Goal: Find contact information: Find contact information

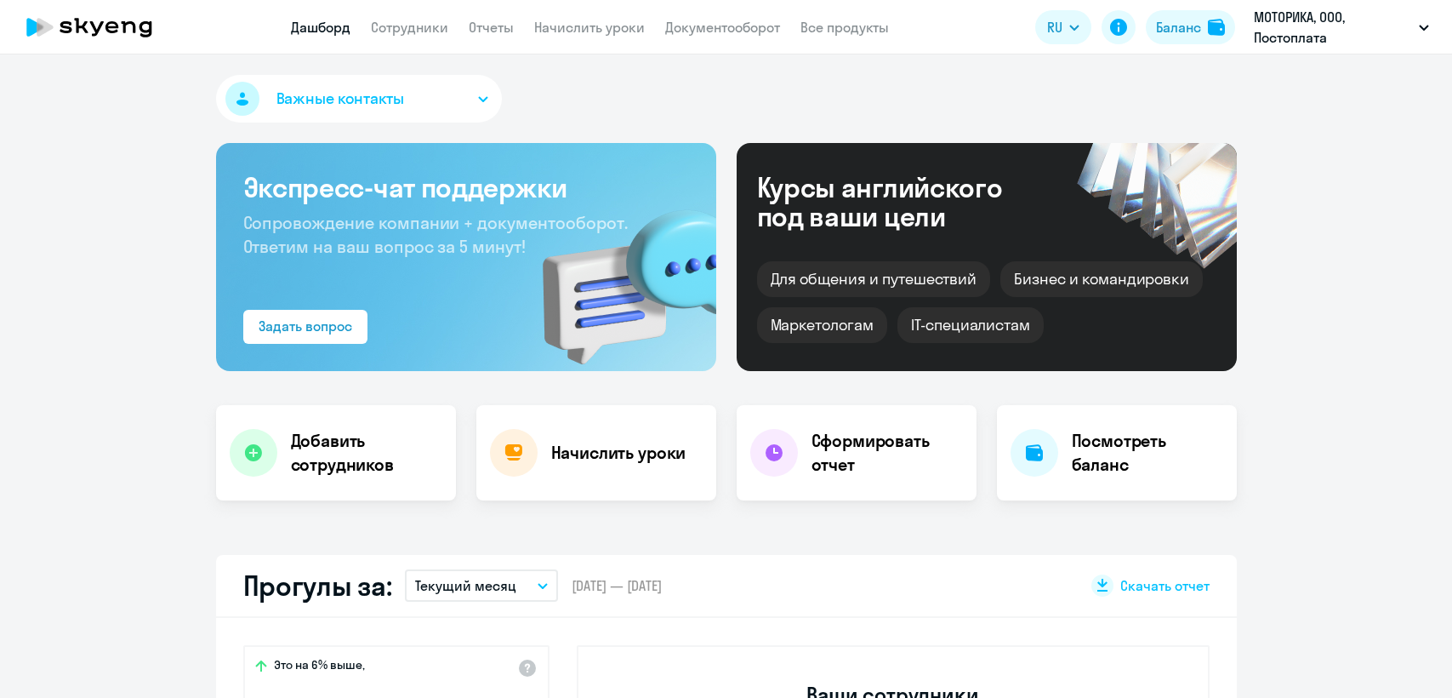
select select "30"
click at [442, 31] on link "Сотрудники" at bounding box center [409, 27] width 77 height 17
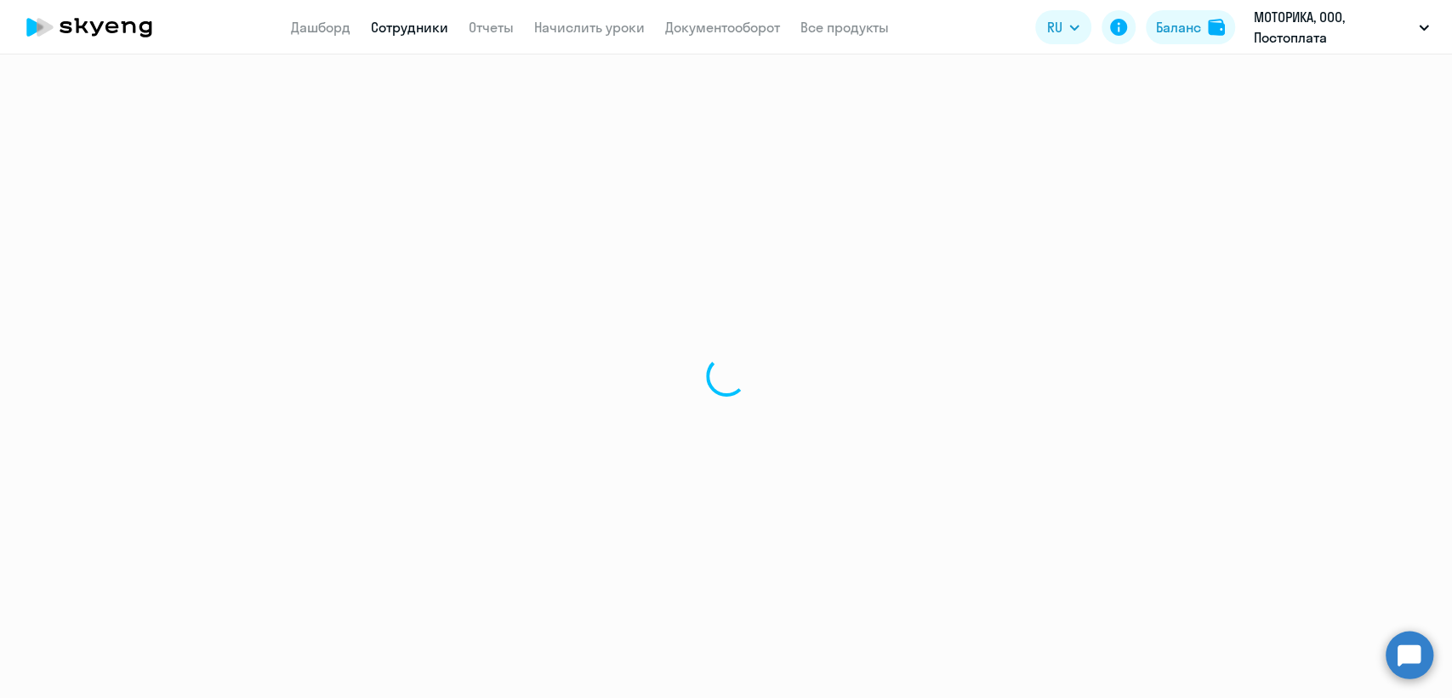
select select "30"
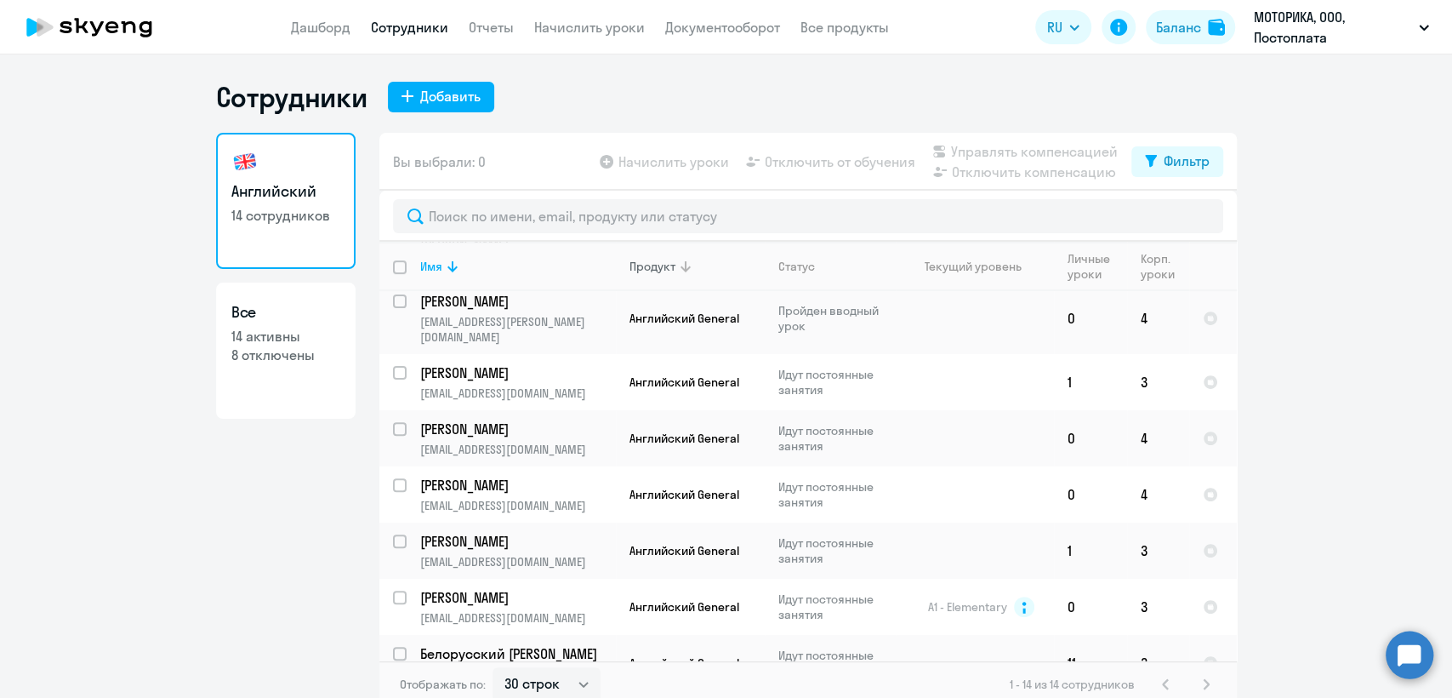
scroll to position [414, 0]
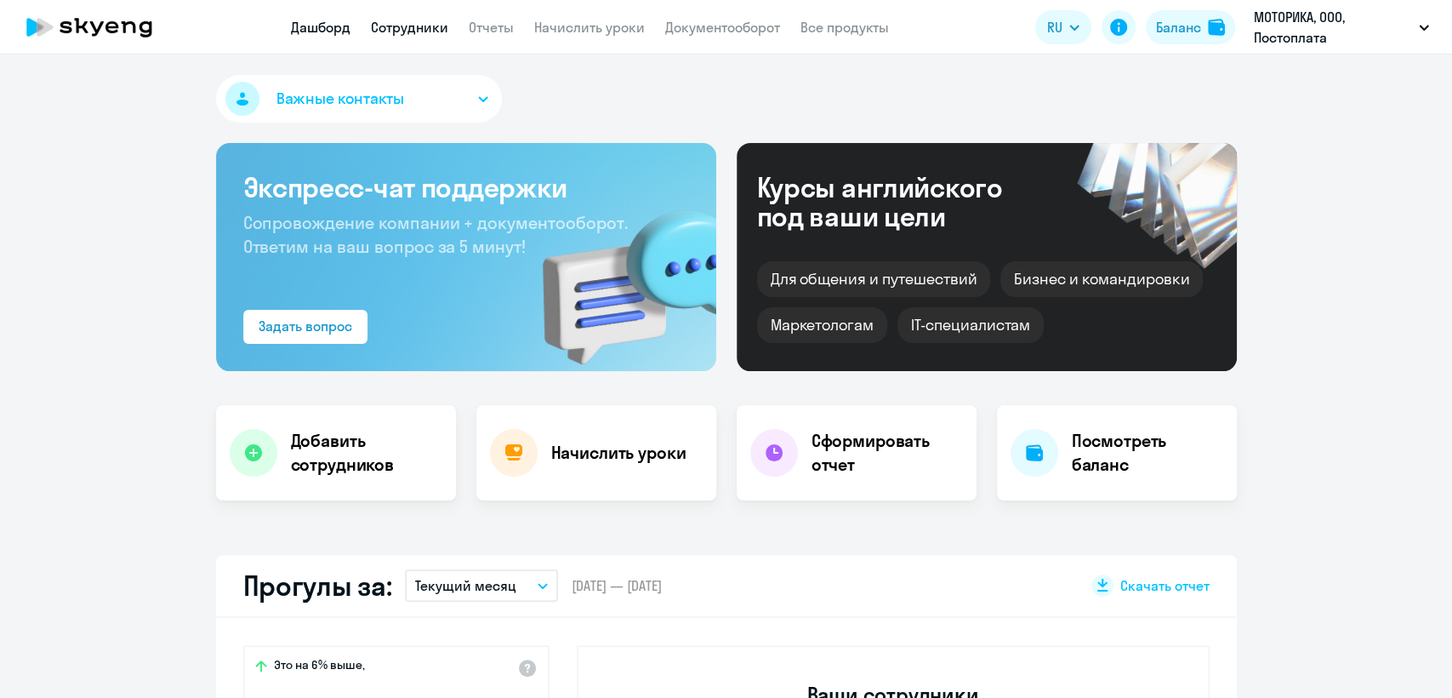
select select "30"
click at [412, 31] on link "Сотрудники" at bounding box center [409, 27] width 77 height 17
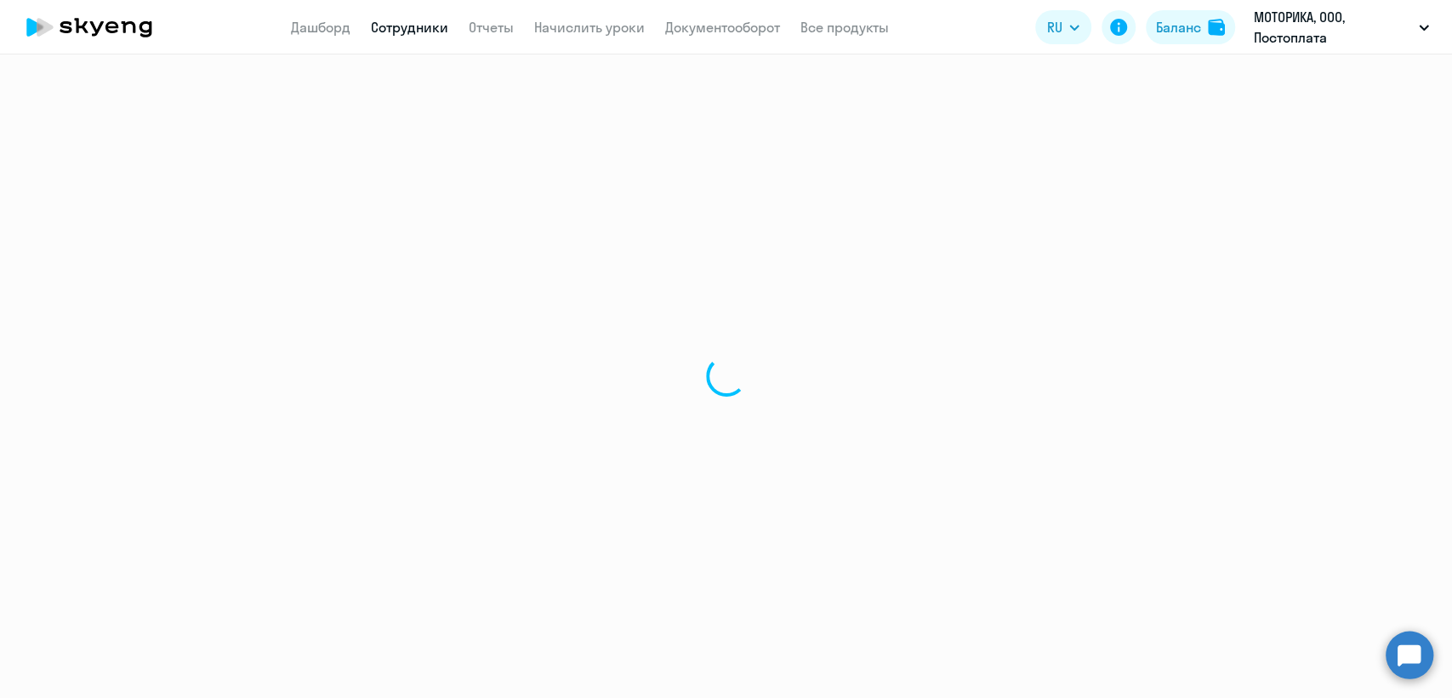
select select "30"
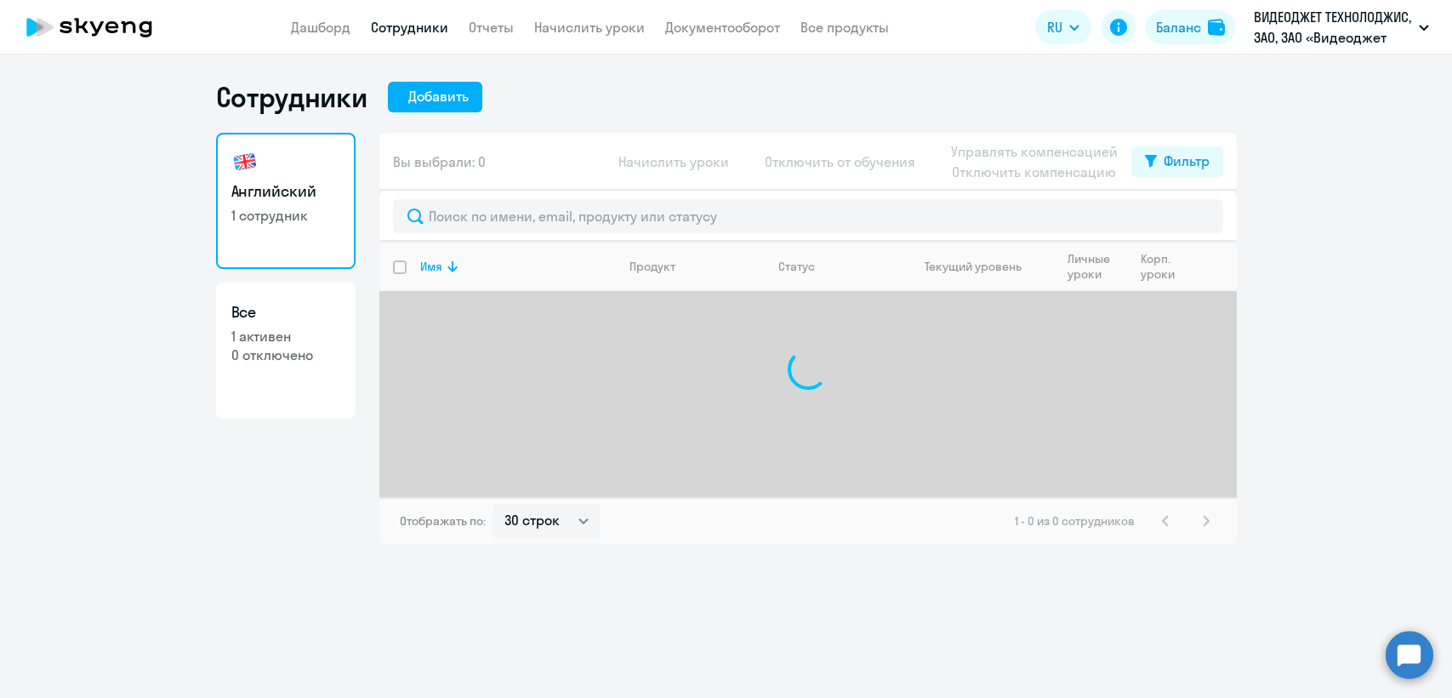
select select "30"
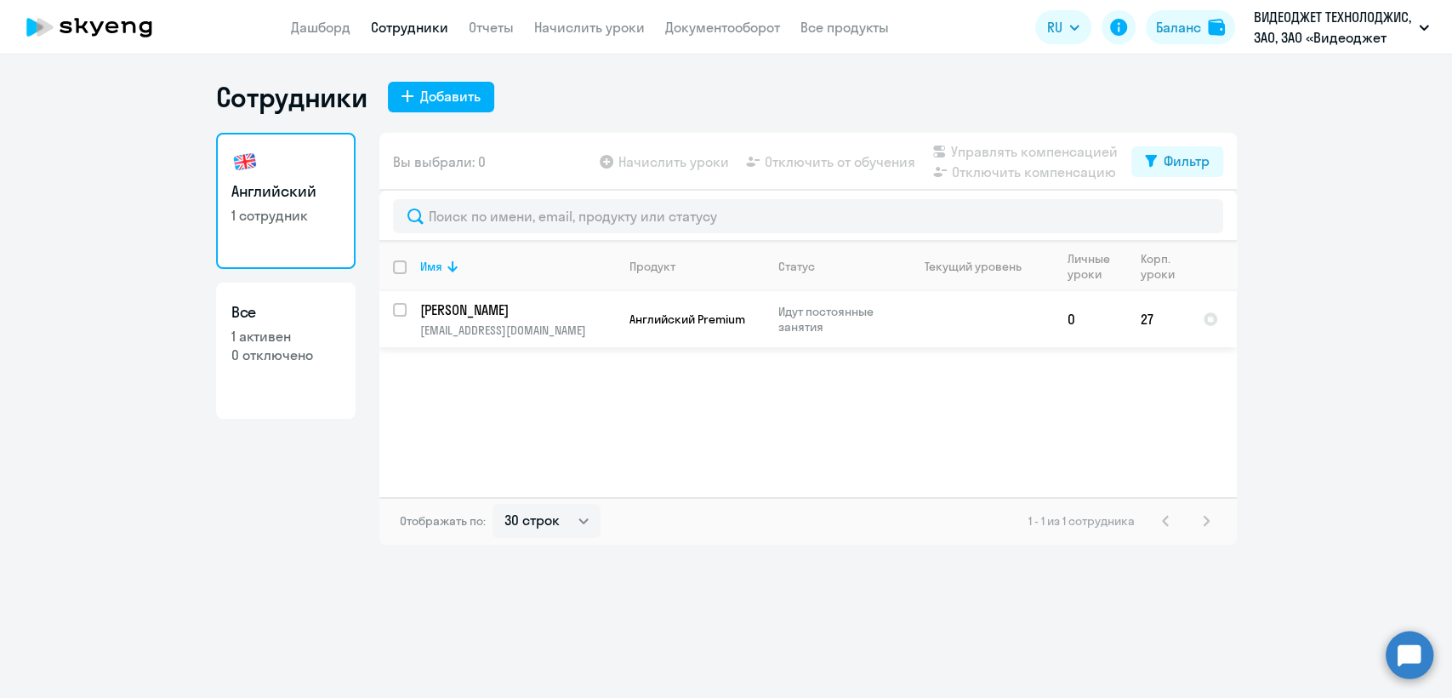
click at [551, 311] on p "Nikolakhina Ksenia" at bounding box center [516, 309] width 192 height 19
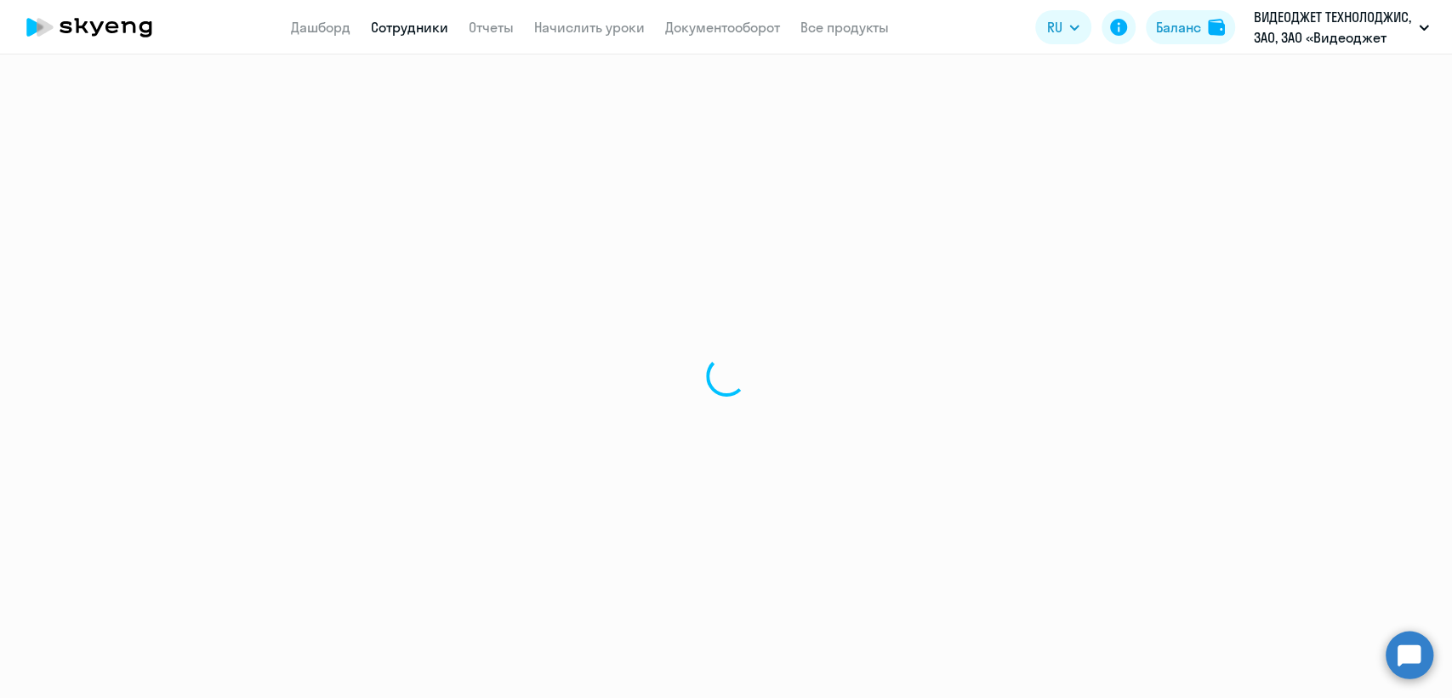
select select "english"
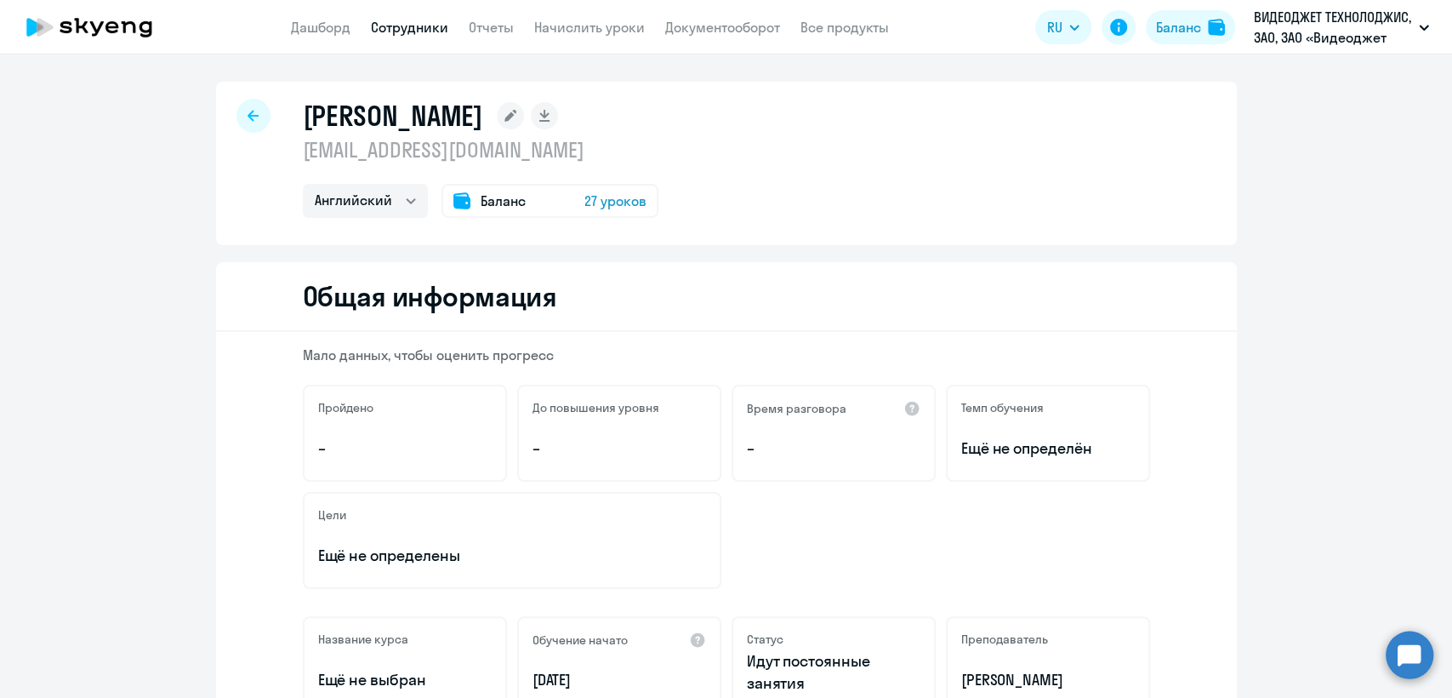
click at [425, 140] on p "ksenia.nikolakhina@videojet.com" at bounding box center [481, 149] width 356 height 27
copy p "ksenia.nikolakhina@videojet.com"
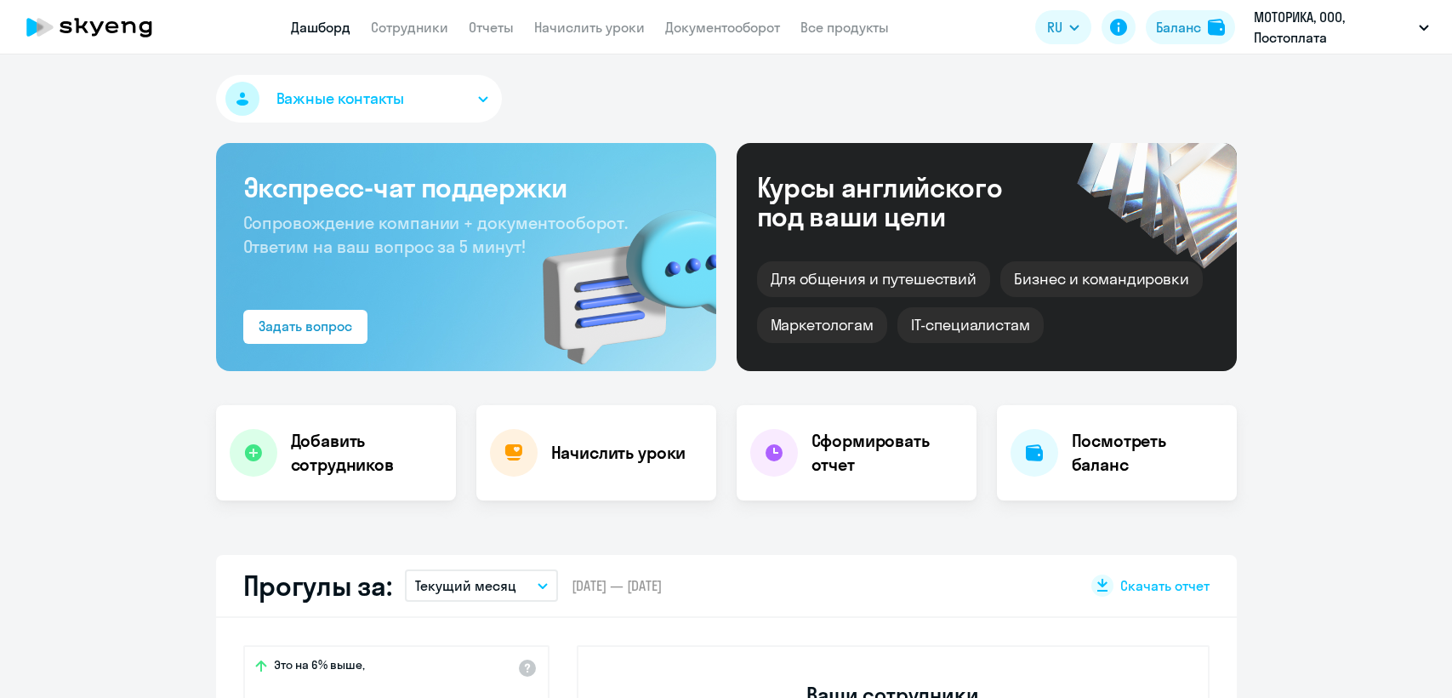
select select "30"
click at [1412, 640] on circle at bounding box center [1410, 654] width 48 height 48
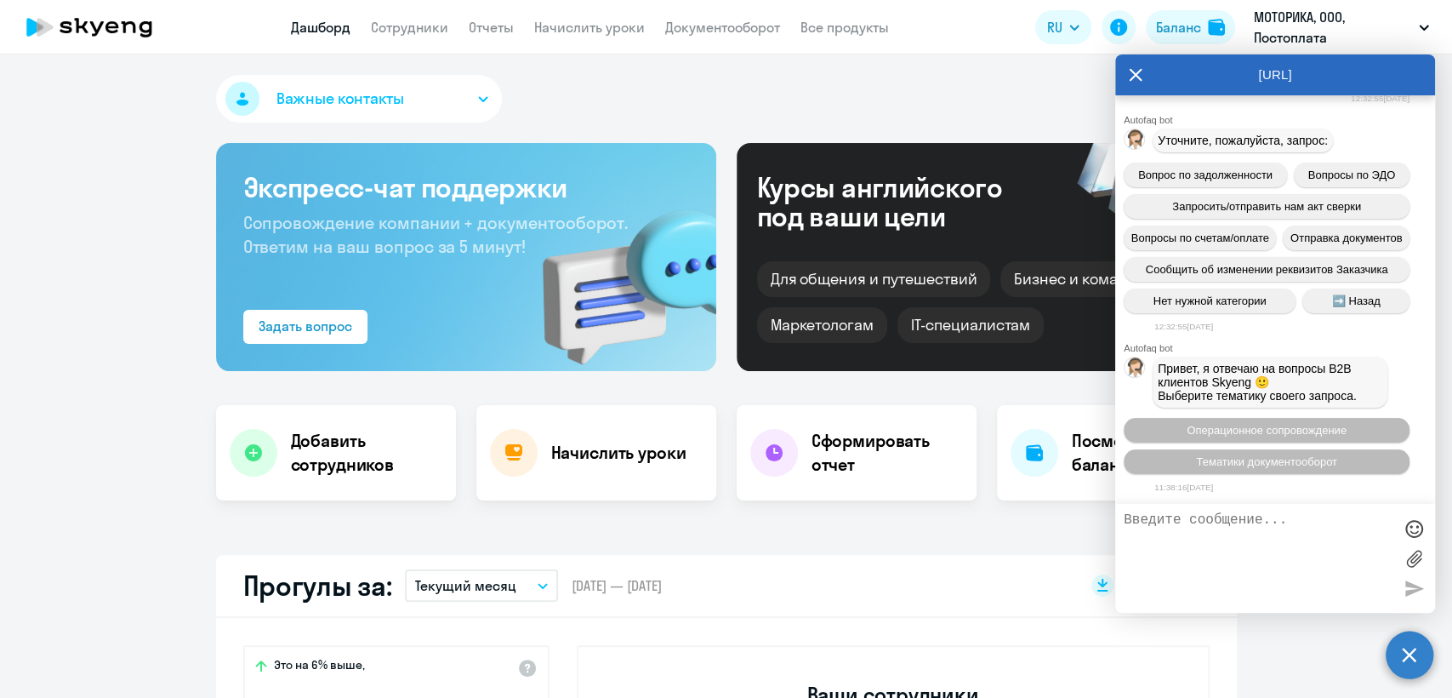
scroll to position [15475, 0]
click at [1138, 71] on icon at bounding box center [1136, 75] width 13 height 13
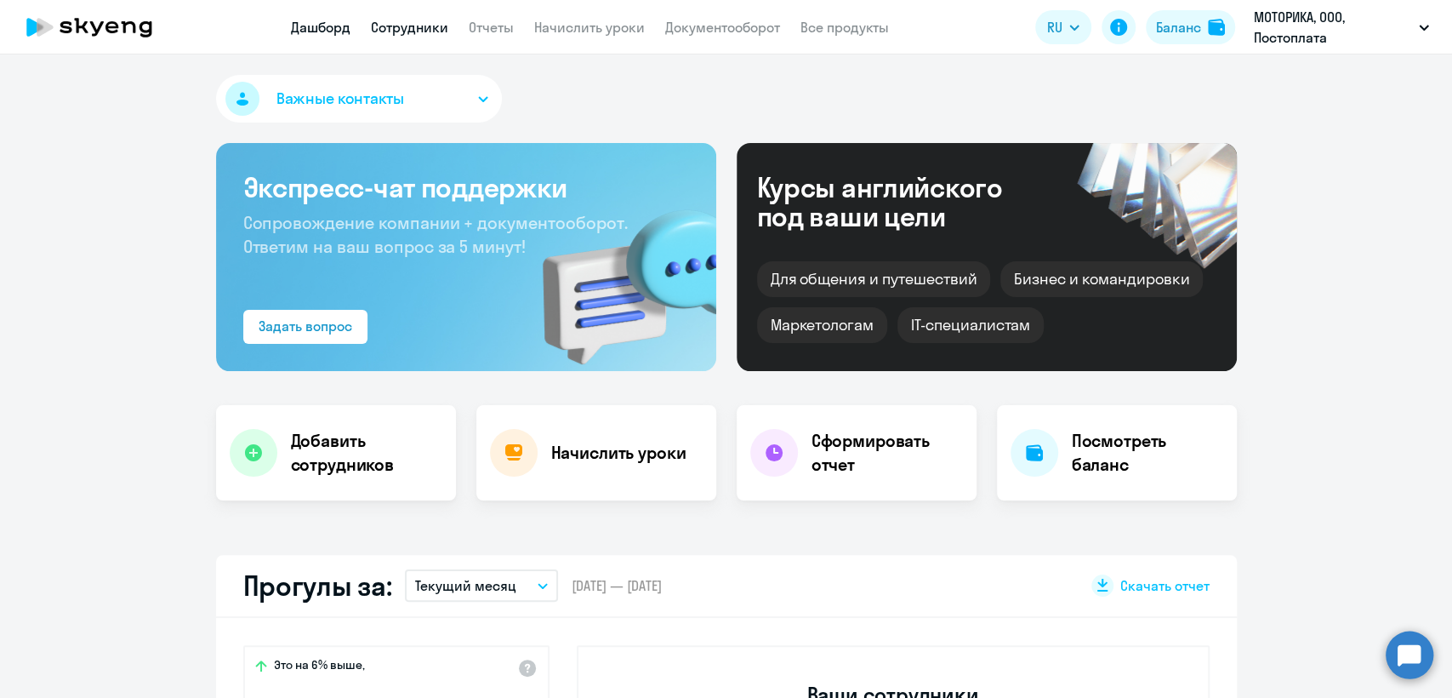
click at [429, 35] on link "Сотрудники" at bounding box center [409, 27] width 77 height 17
select select "30"
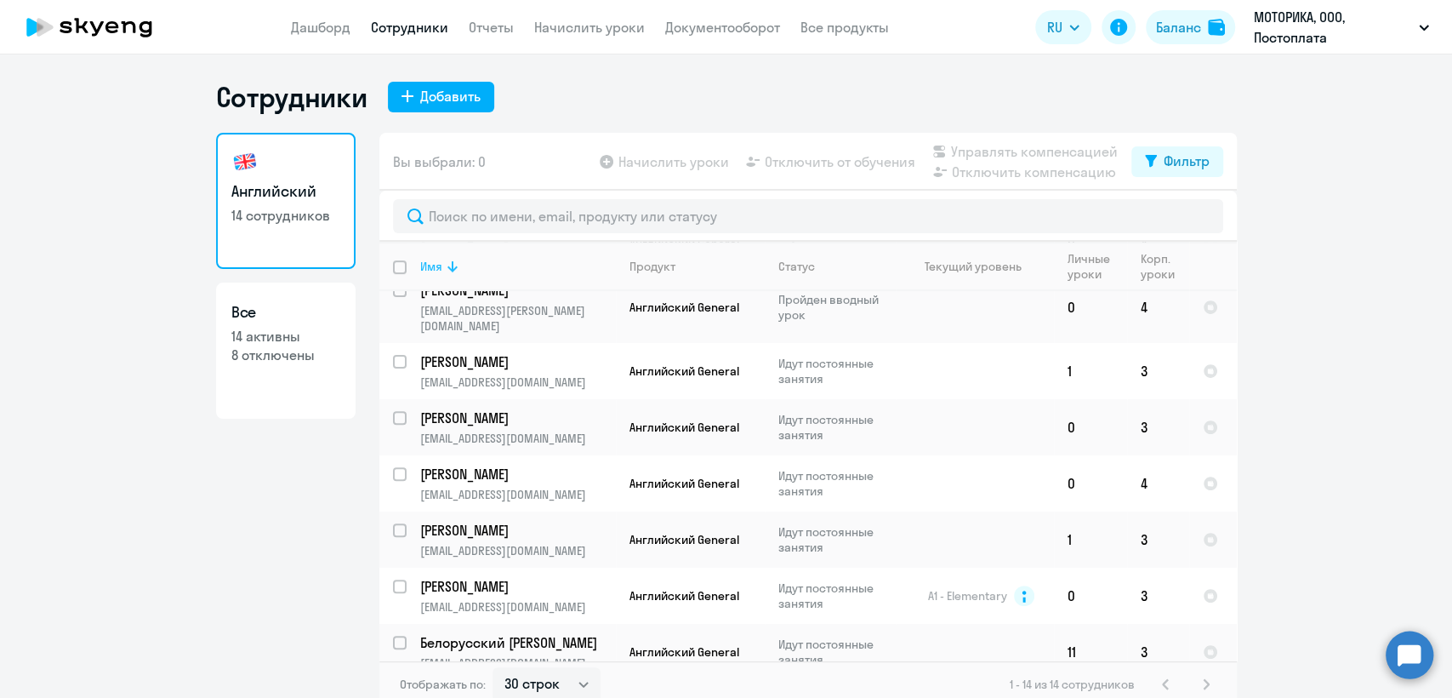
scroll to position [414, 0]
click at [579, 22] on link "Начислить уроки" at bounding box center [589, 27] width 111 height 17
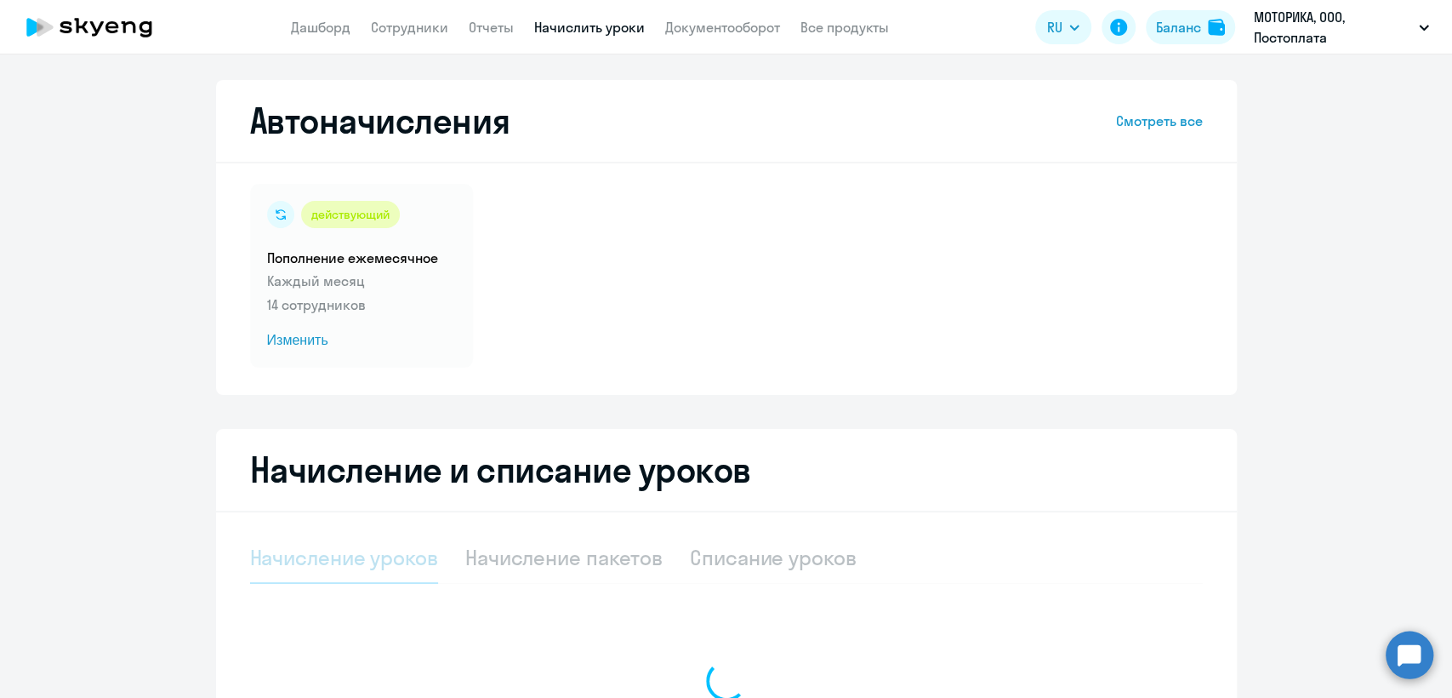
select select "10"
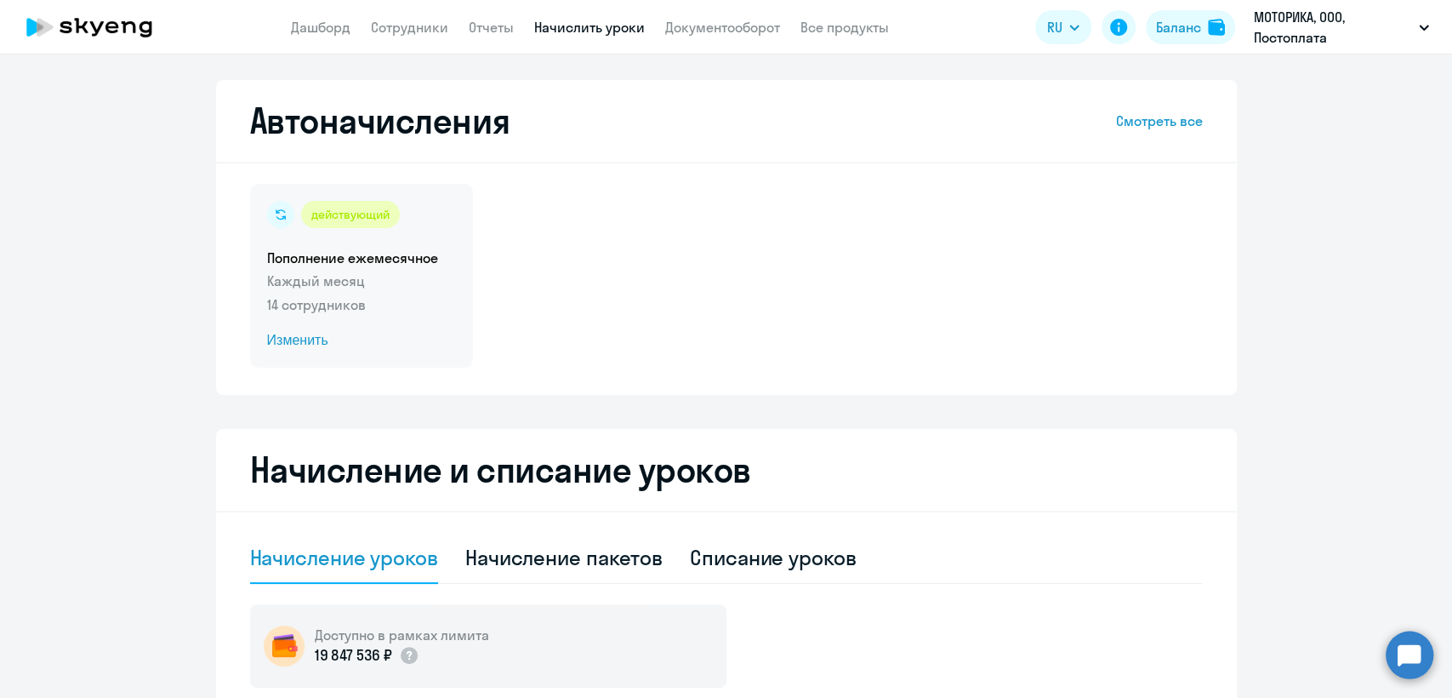
click at [368, 317] on div "действующий Пополнение ежемесячное Каждый месяц 14 сотрудников Изменить" at bounding box center [361, 276] width 223 height 184
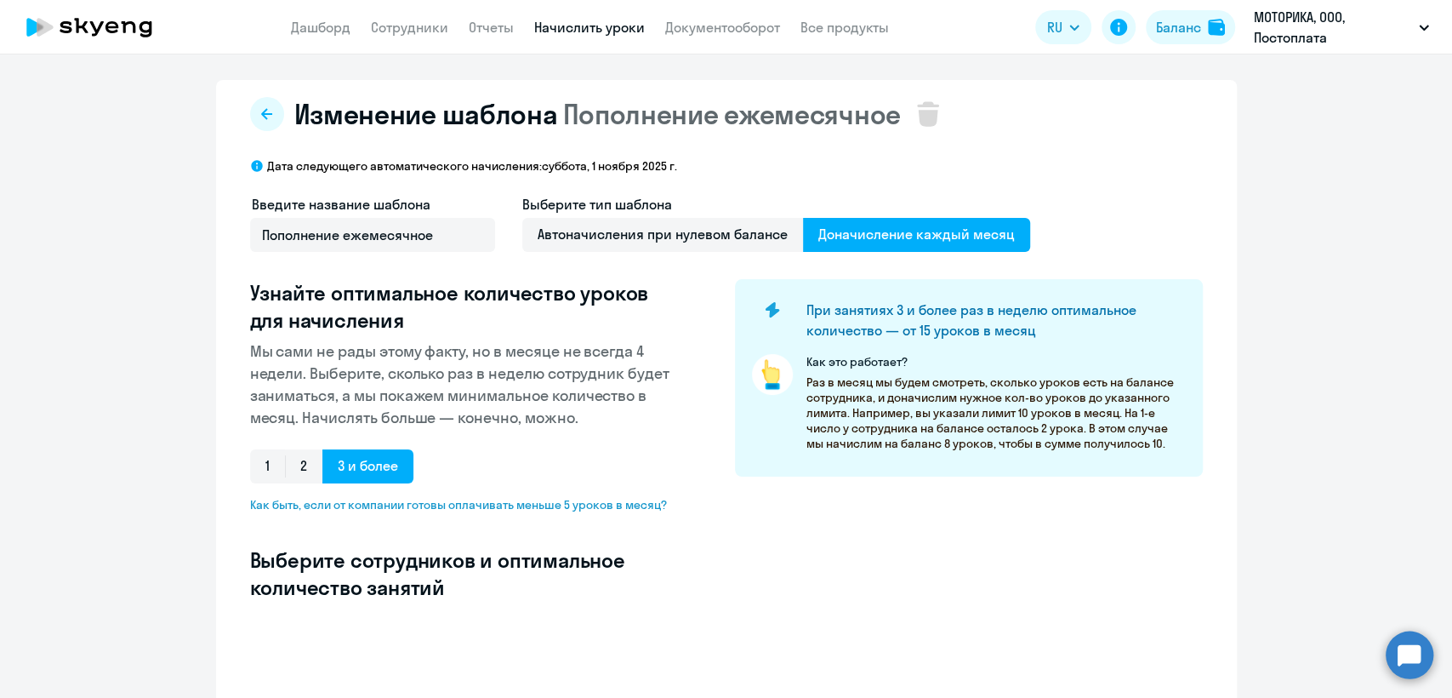
select select "10"
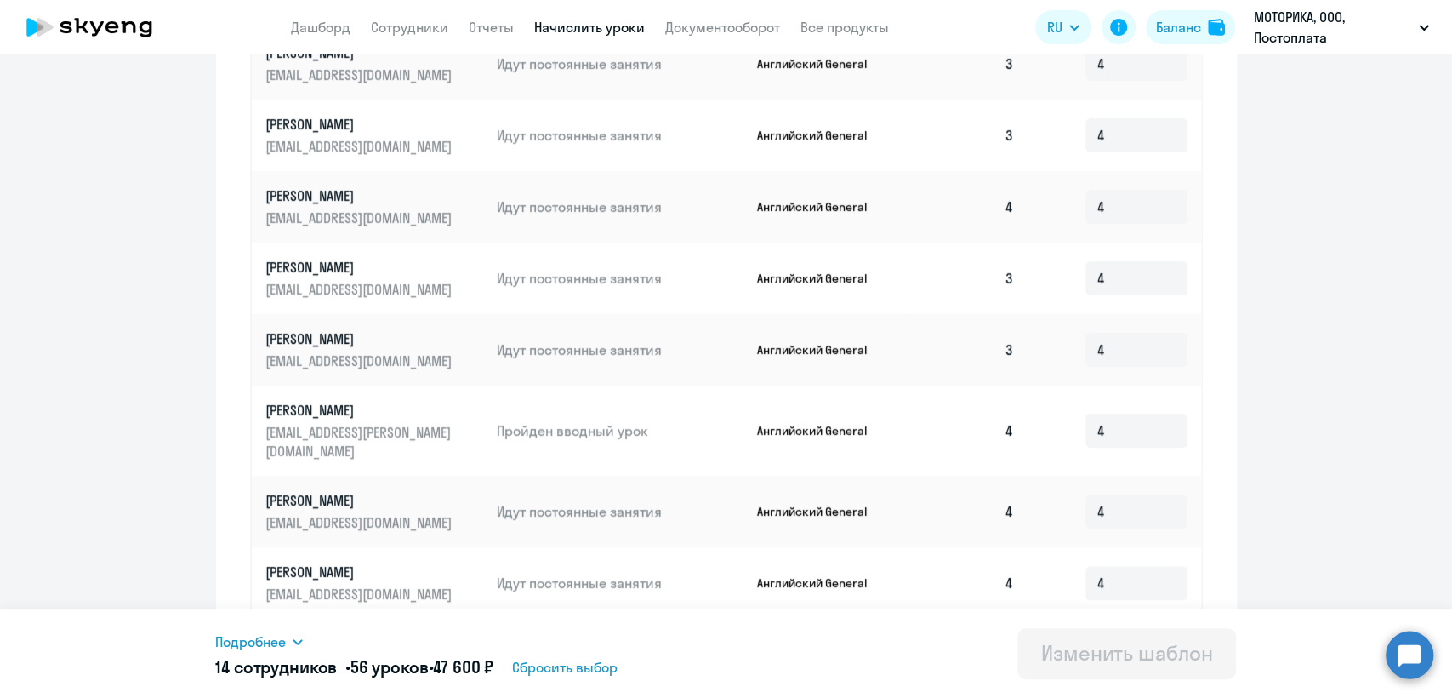
scroll to position [883, 0]
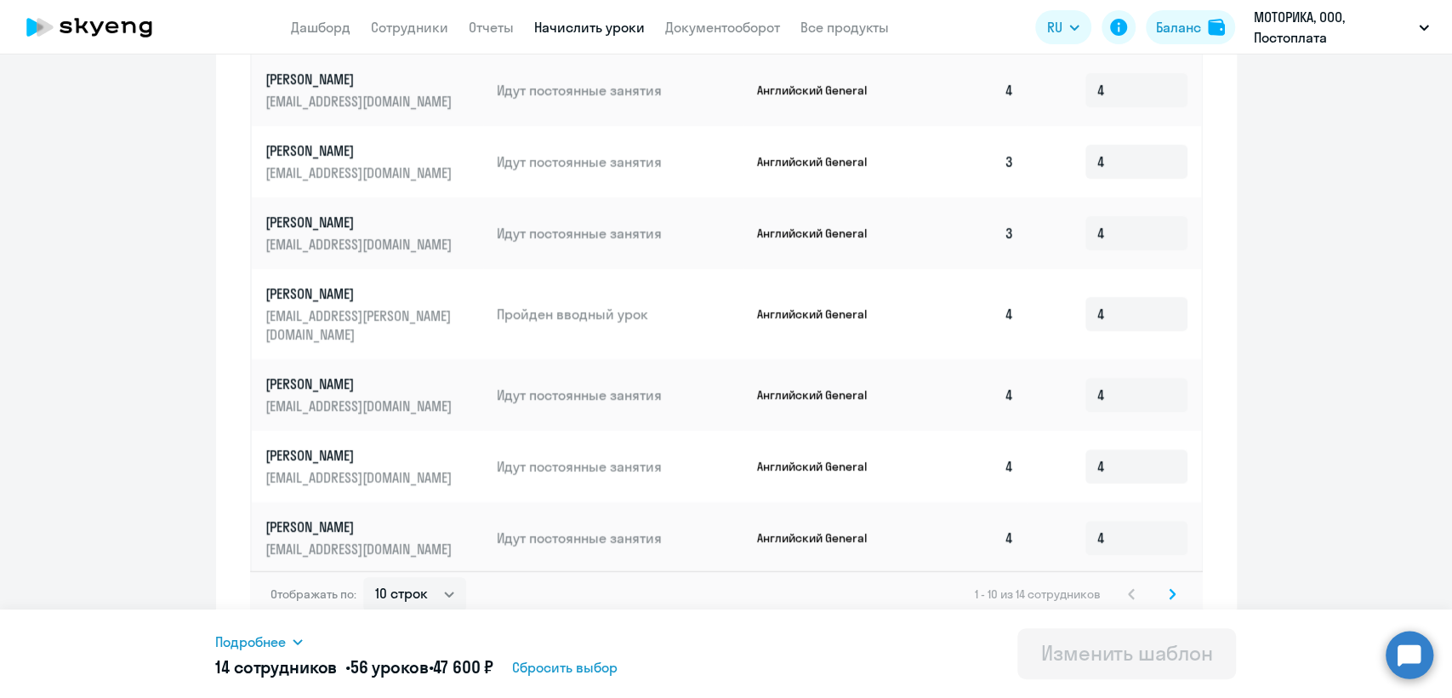
click at [1169, 588] on icon at bounding box center [1172, 594] width 7 height 12
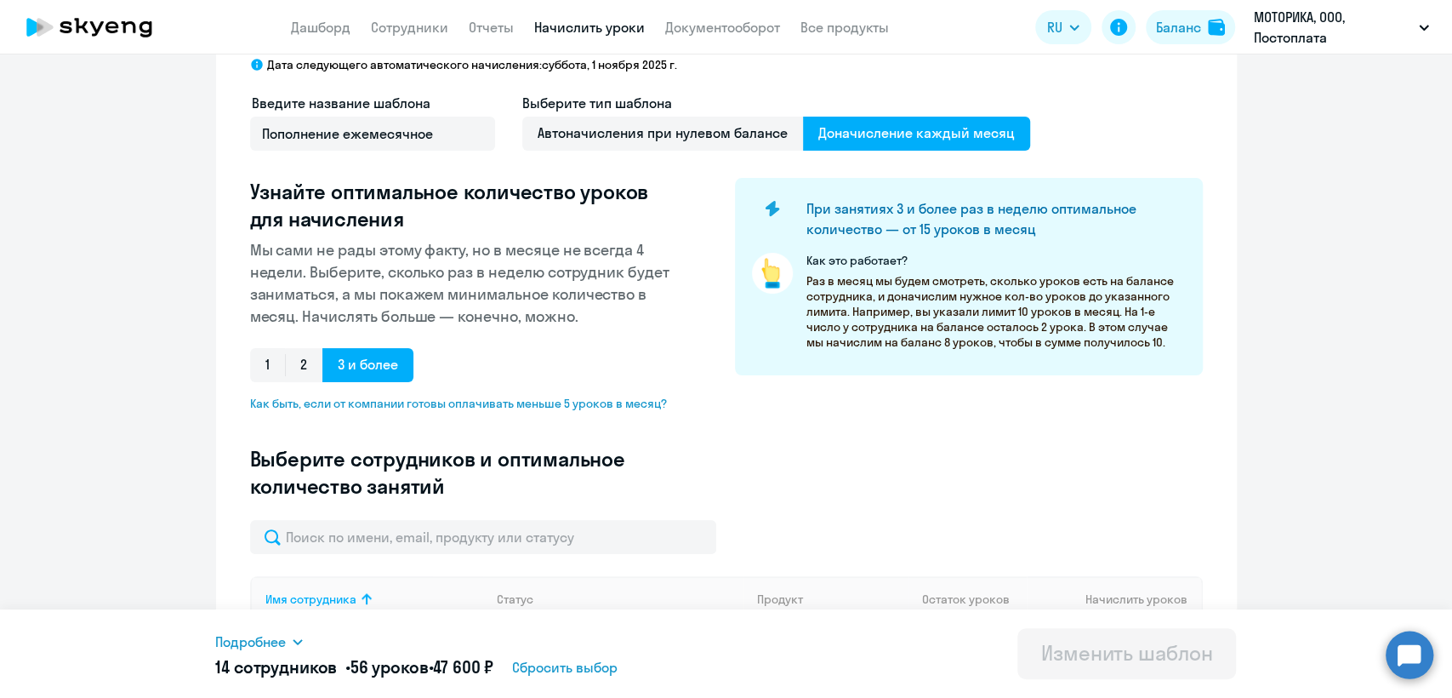
scroll to position [0, 0]
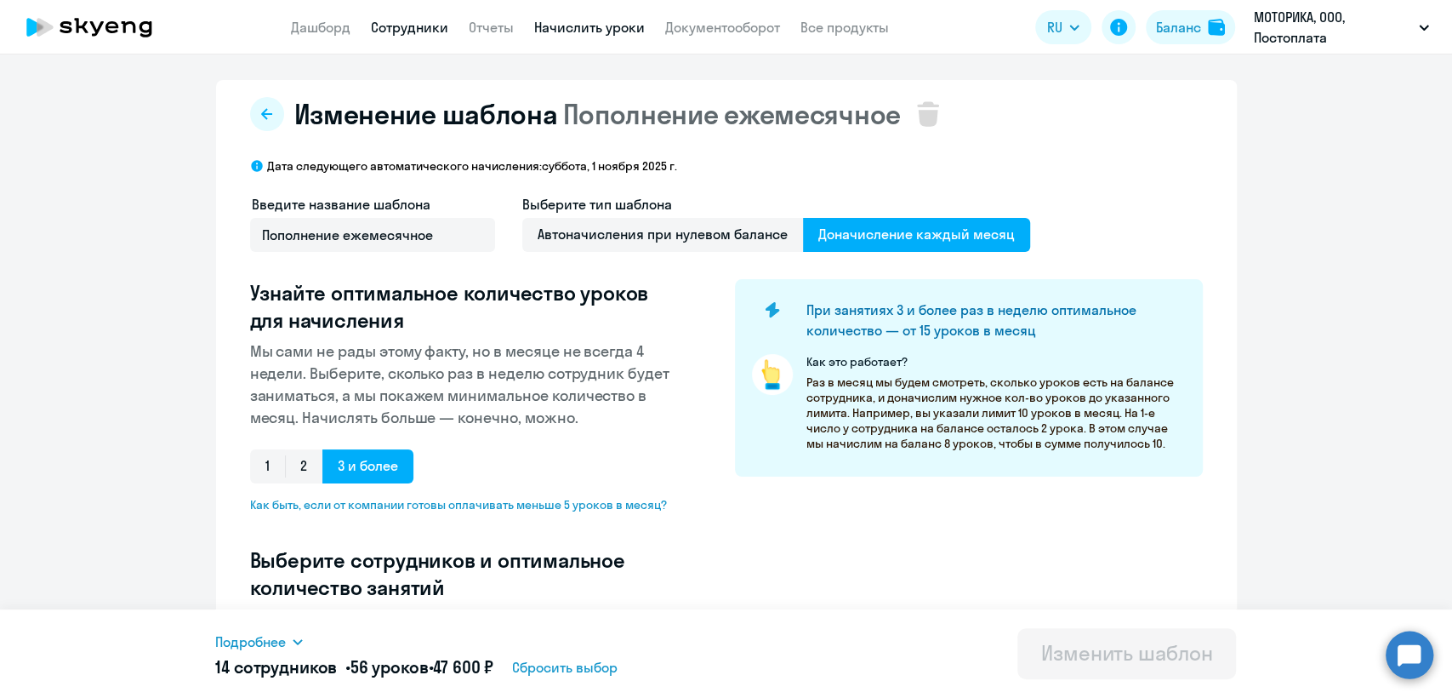
click at [421, 30] on link "Сотрудники" at bounding box center [409, 27] width 77 height 17
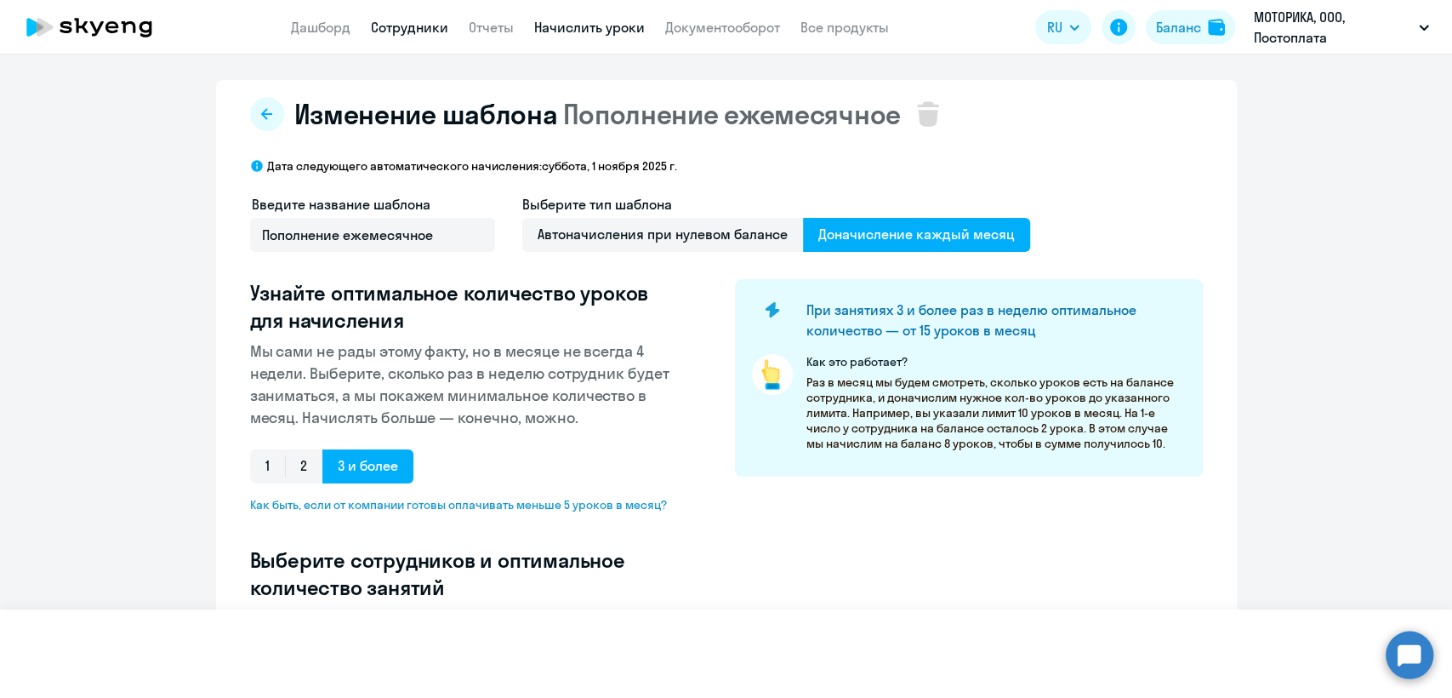
select select "30"
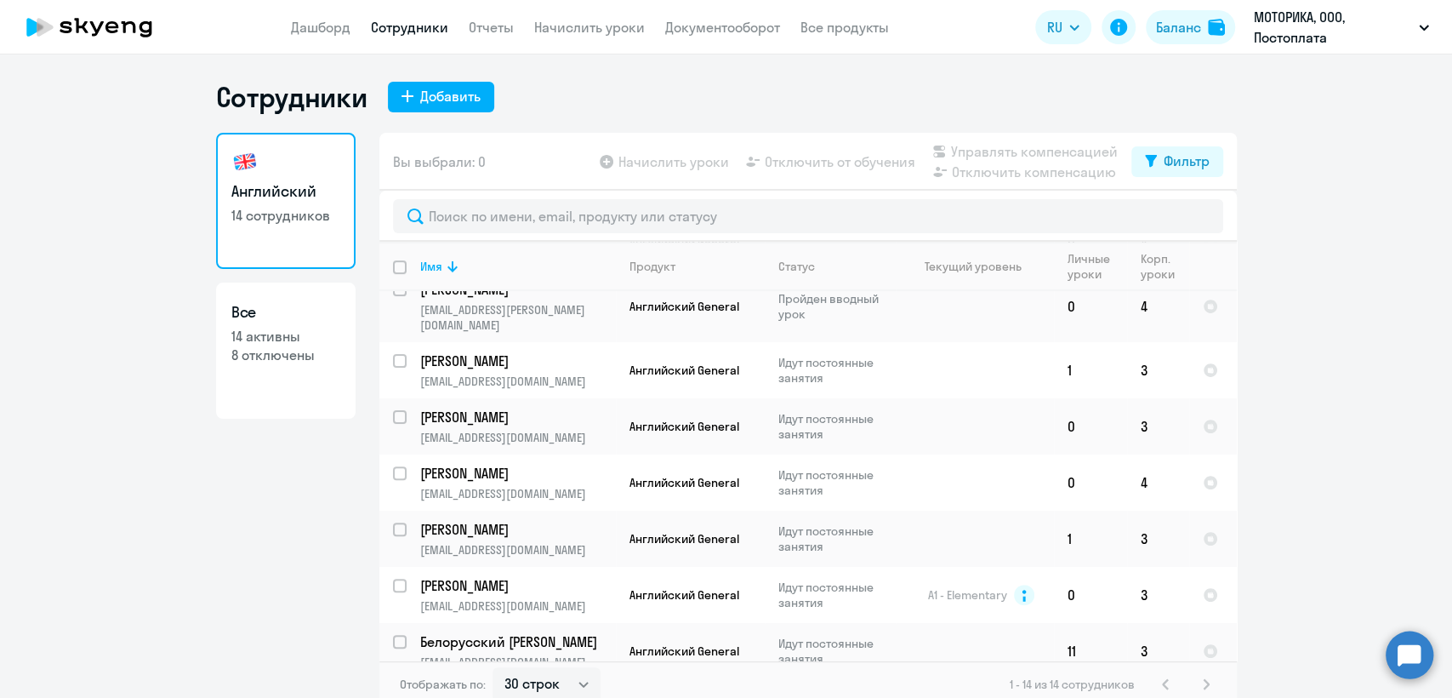
scroll to position [414, 0]
click at [335, 33] on link "Дашборд" at bounding box center [321, 27] width 60 height 17
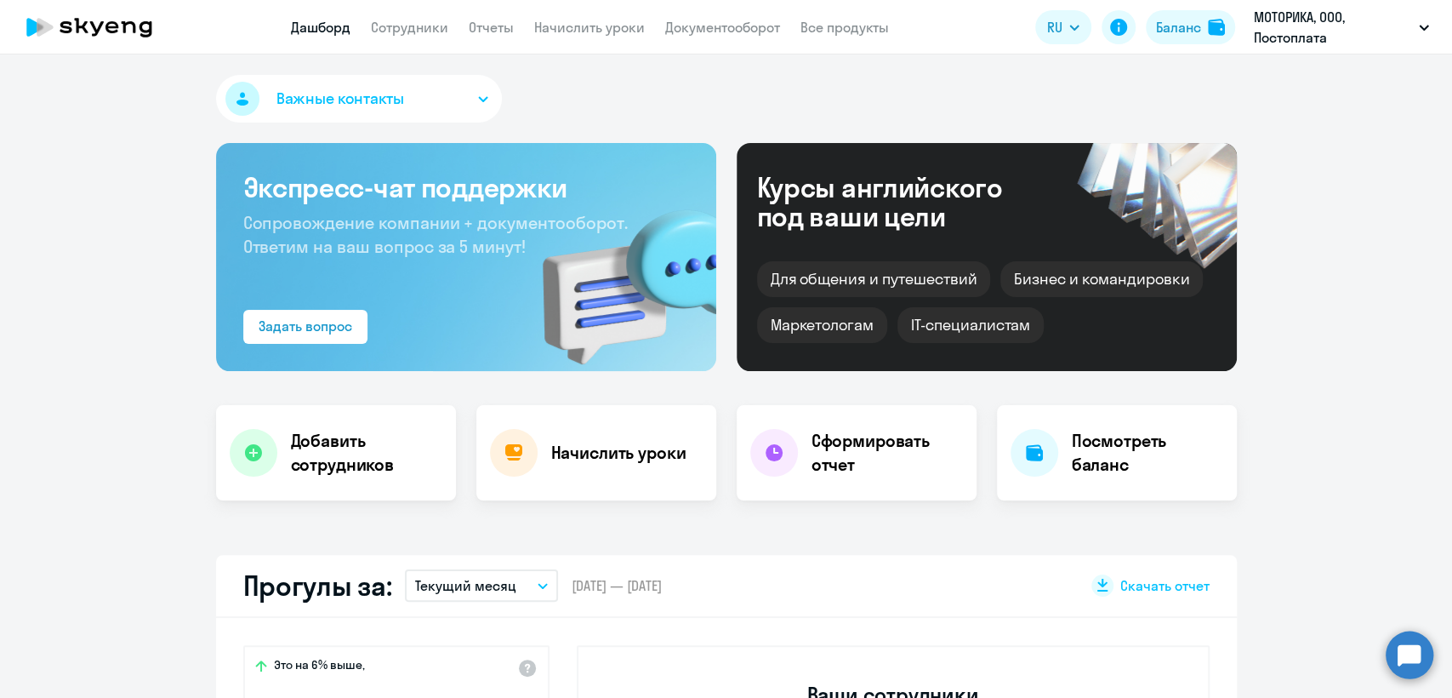
select select "30"
click at [427, 31] on link "Сотрудники" at bounding box center [409, 27] width 77 height 17
select select "30"
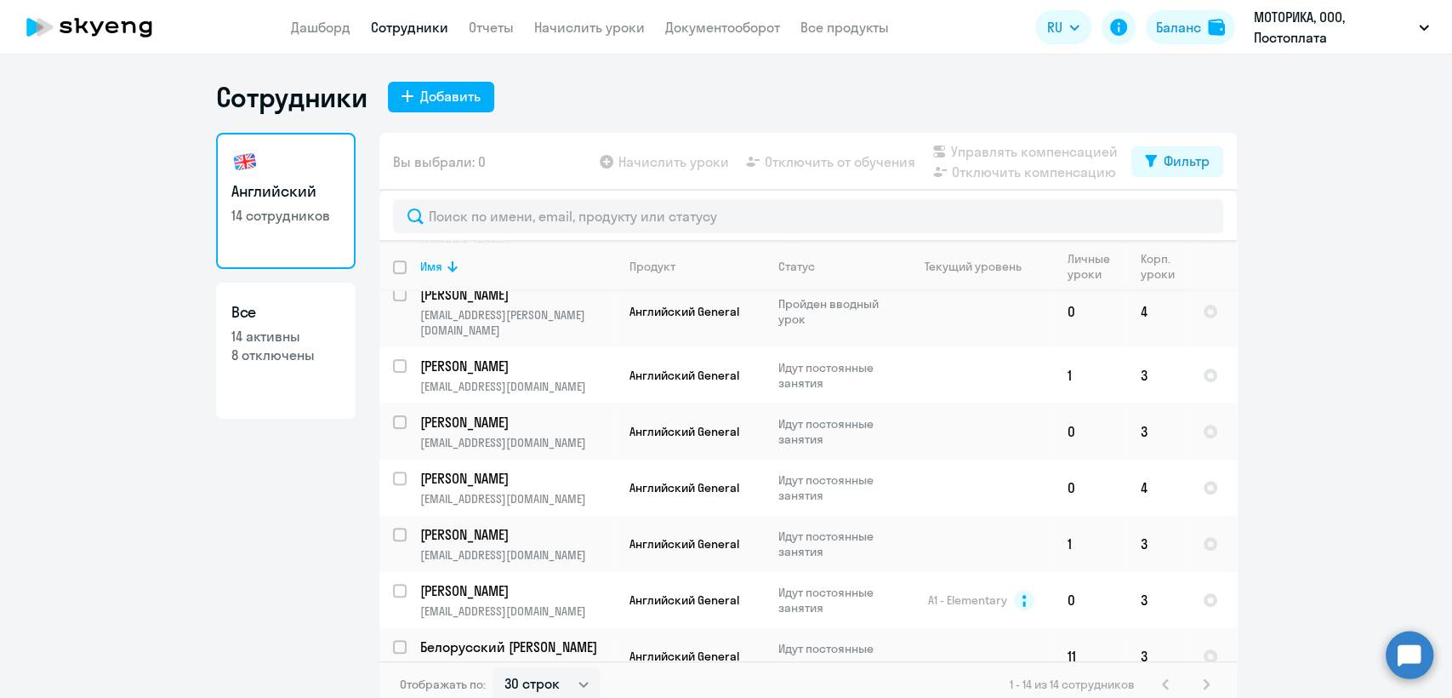
scroll to position [414, 0]
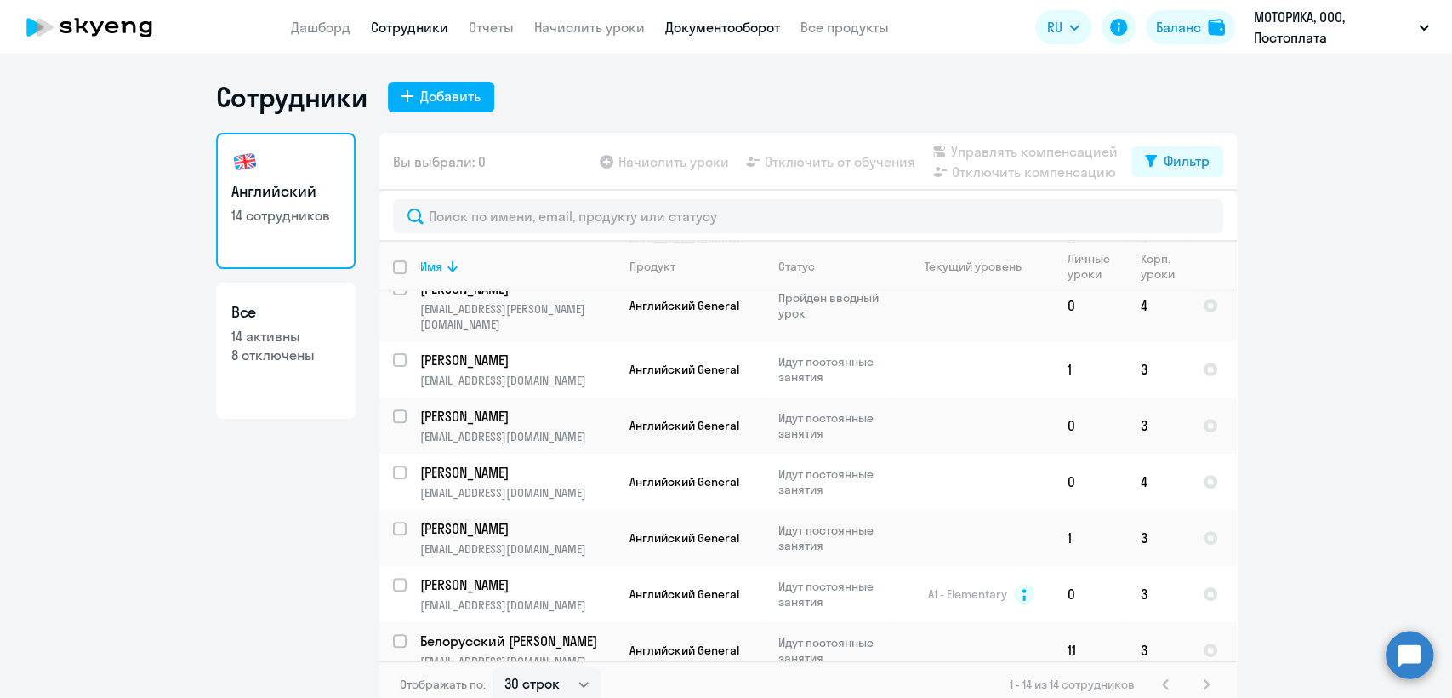
click at [749, 22] on link "Документооборот" at bounding box center [722, 27] width 115 height 17
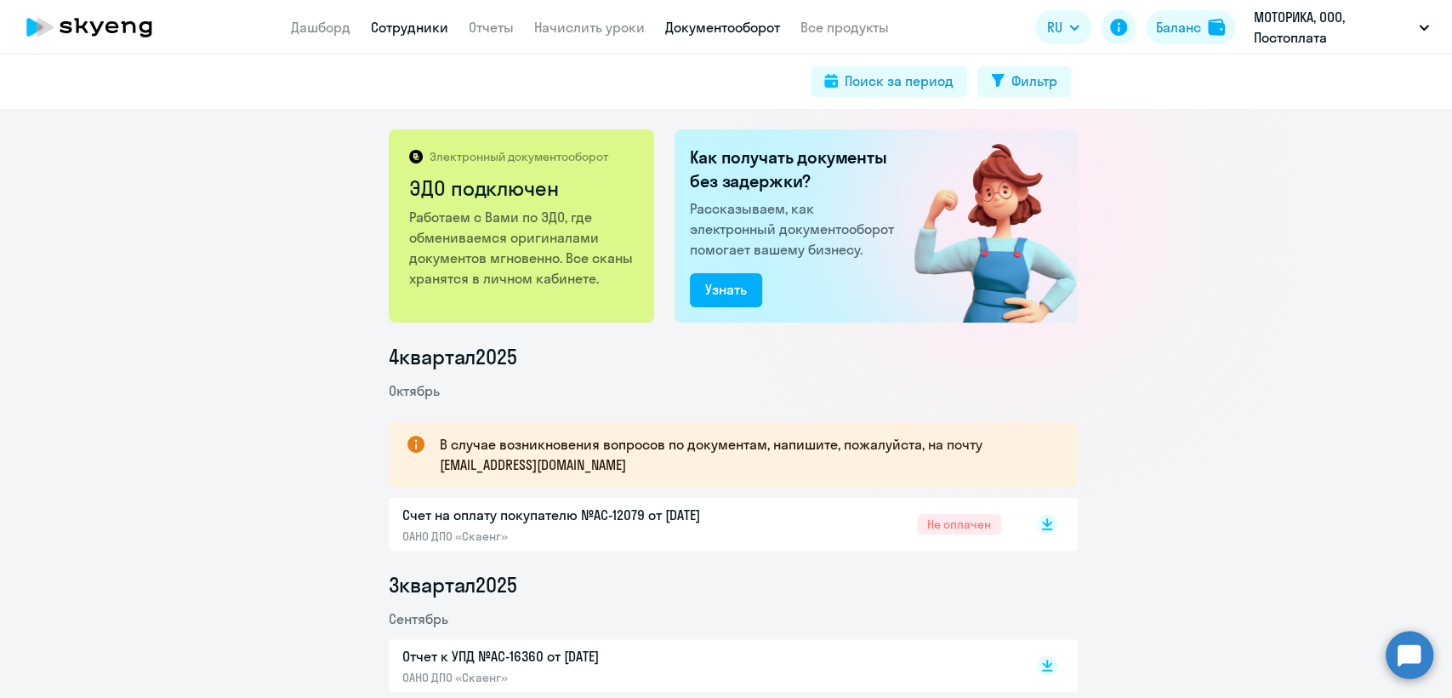
click at [415, 31] on link "Сотрудники" at bounding box center [409, 27] width 77 height 17
select select "30"
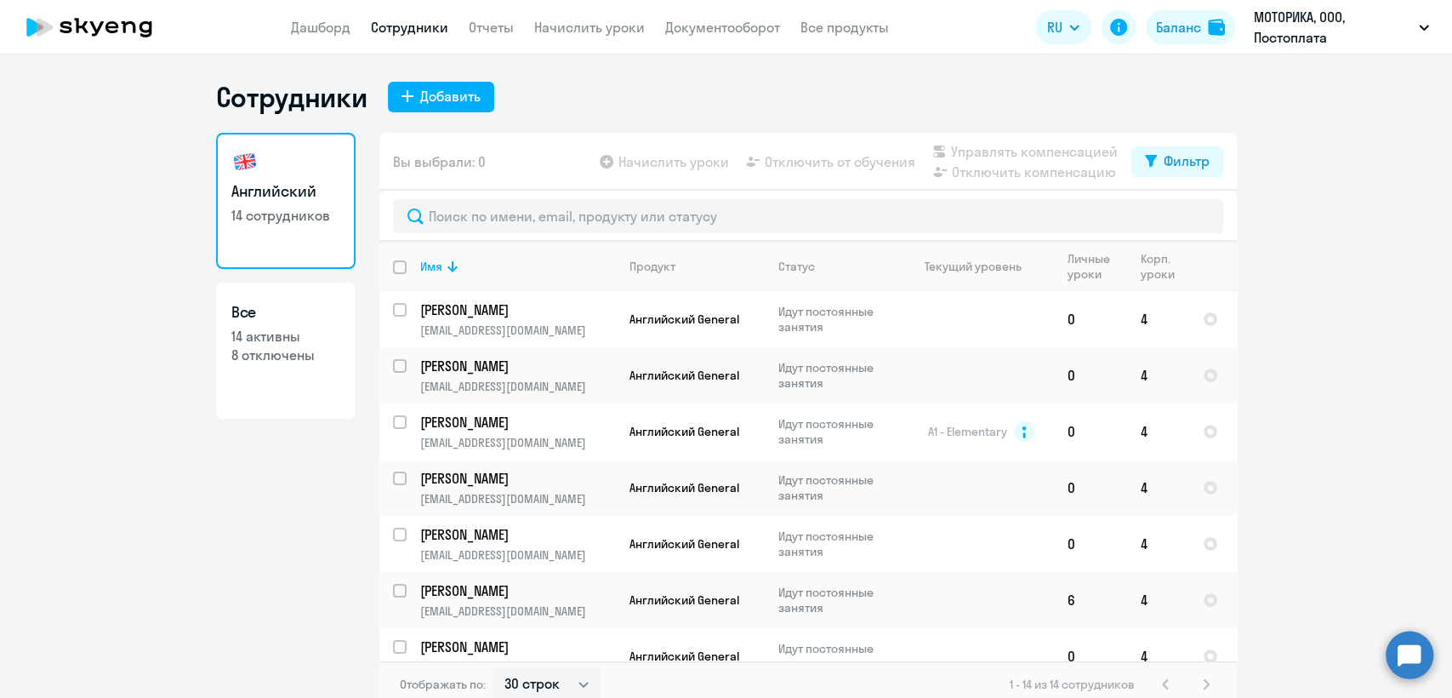
click at [410, 21] on link "Сотрудники" at bounding box center [409, 27] width 77 height 17
